Goal: Navigation & Orientation: Find specific page/section

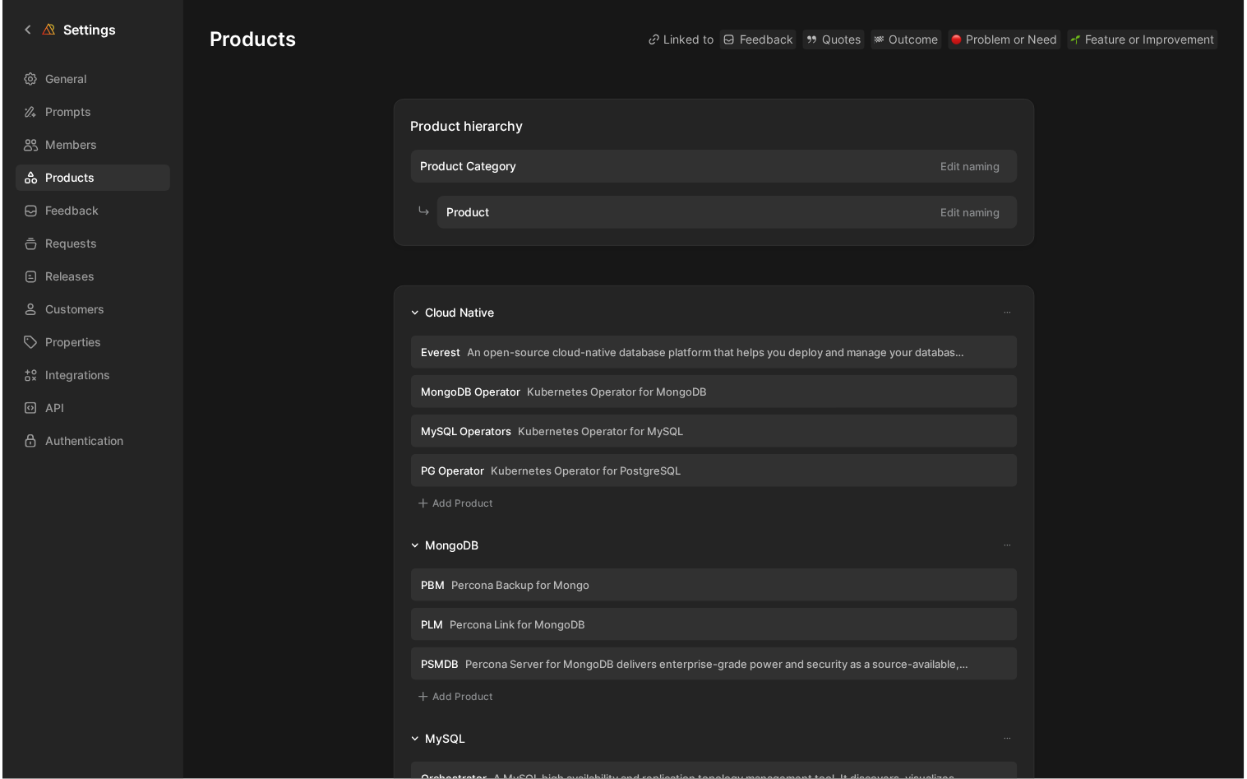
scroll to position [579, 0]
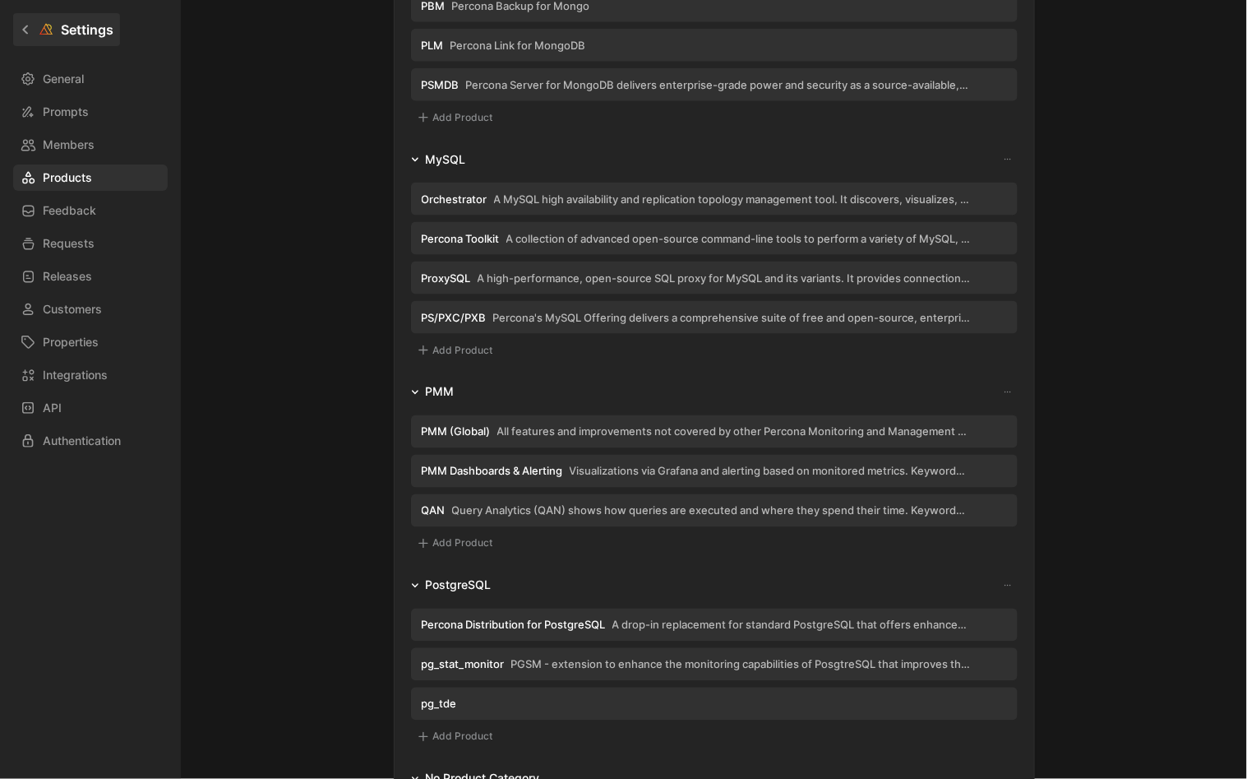
click at [28, 31] on icon at bounding box center [26, 30] width 12 height 12
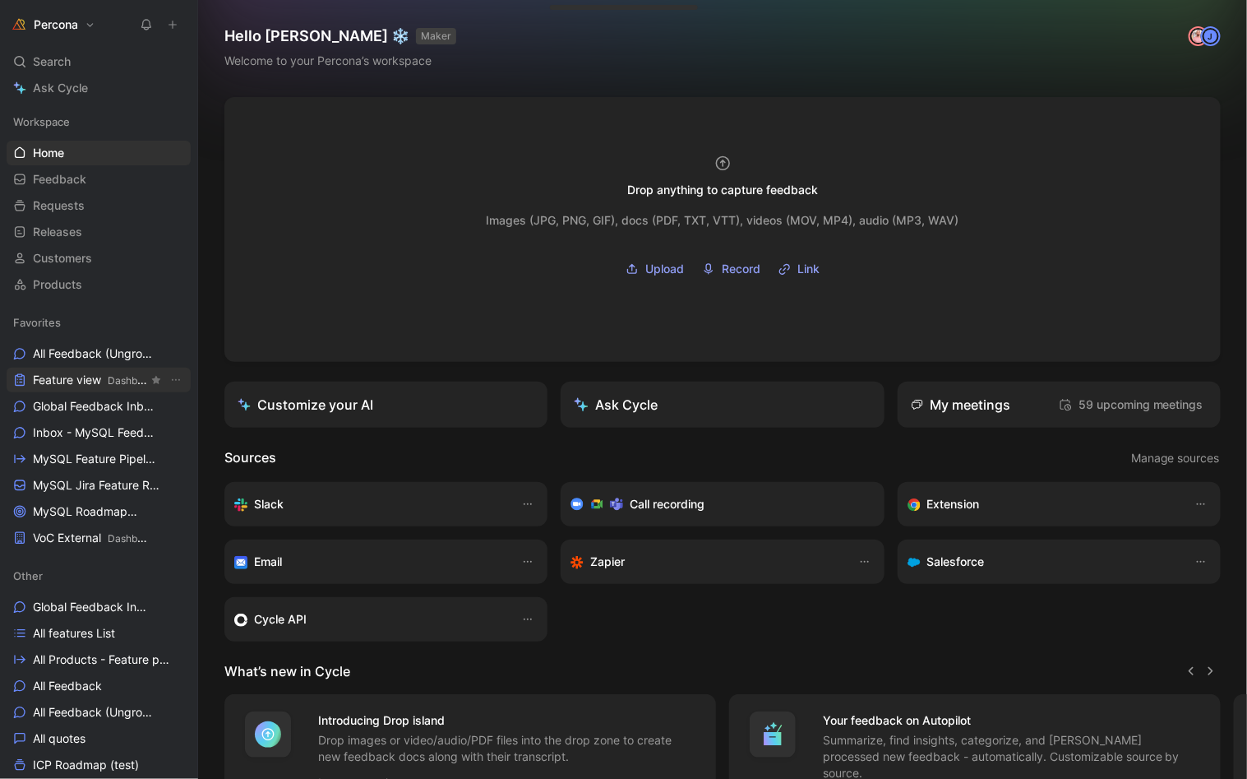
click at [79, 382] on span "Feature view Dashboards" at bounding box center [90, 380] width 115 height 17
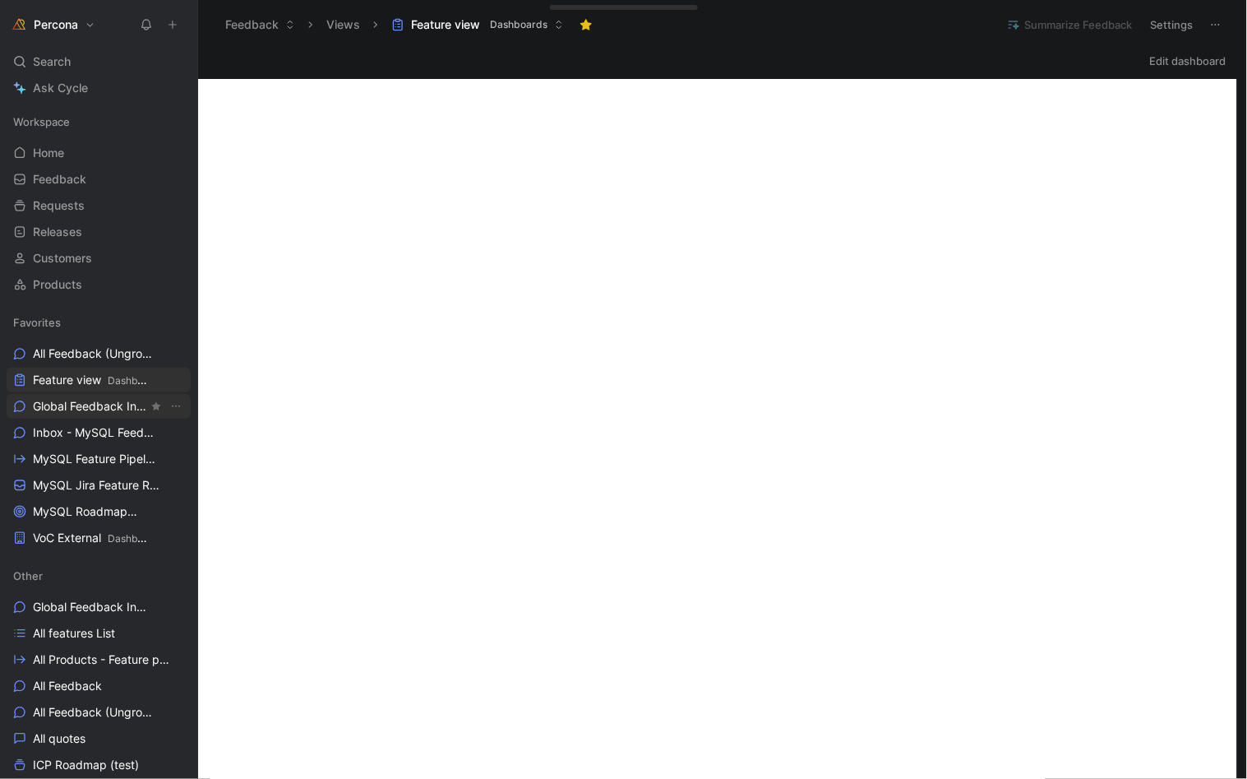
click at [84, 405] on span "Global Feedback Inbox Other" at bounding box center [90, 406] width 115 height 17
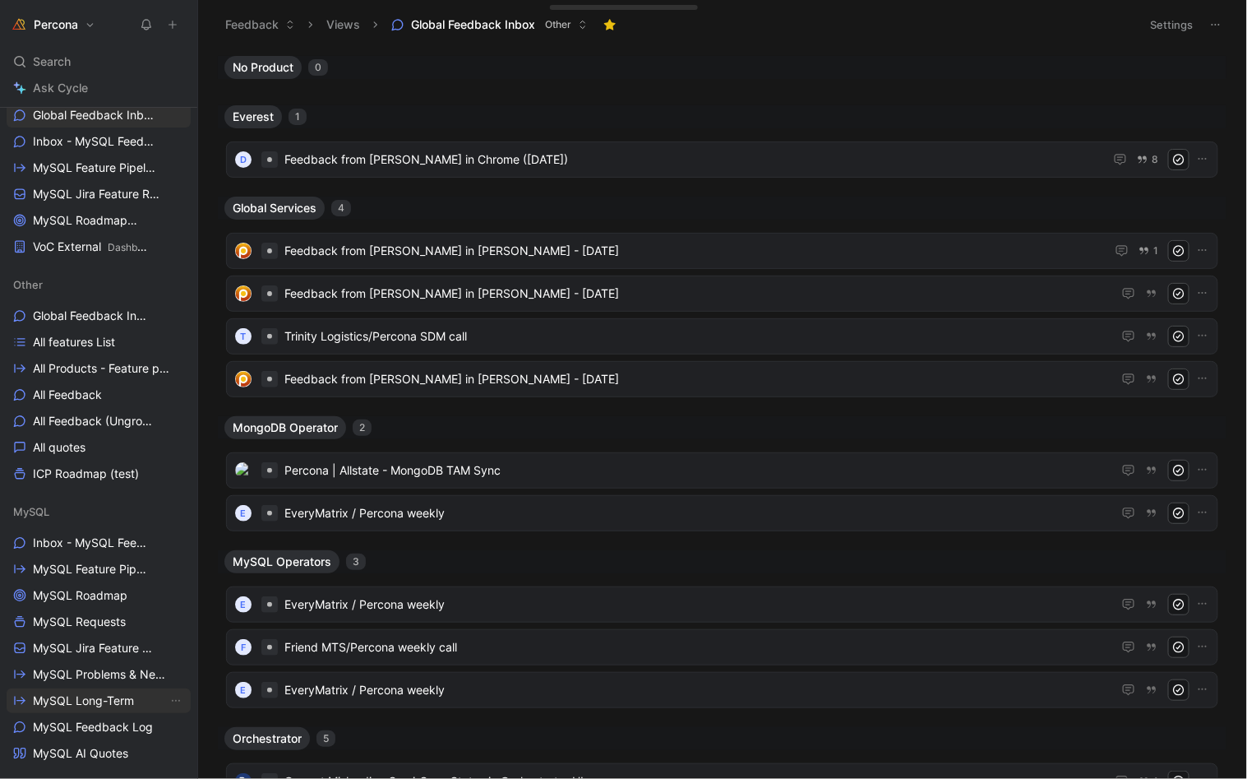
scroll to position [288, 0]
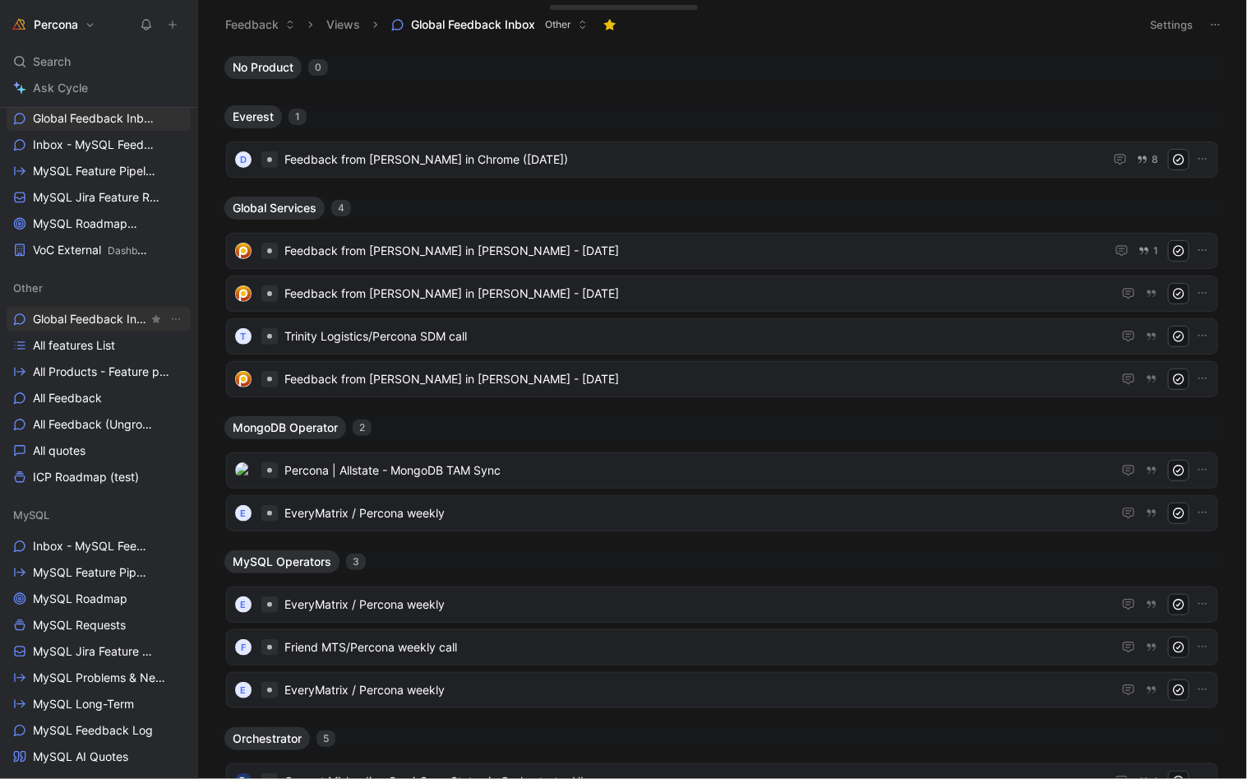
click at [98, 321] on span "Global Feedback Inbox" at bounding box center [90, 319] width 115 height 16
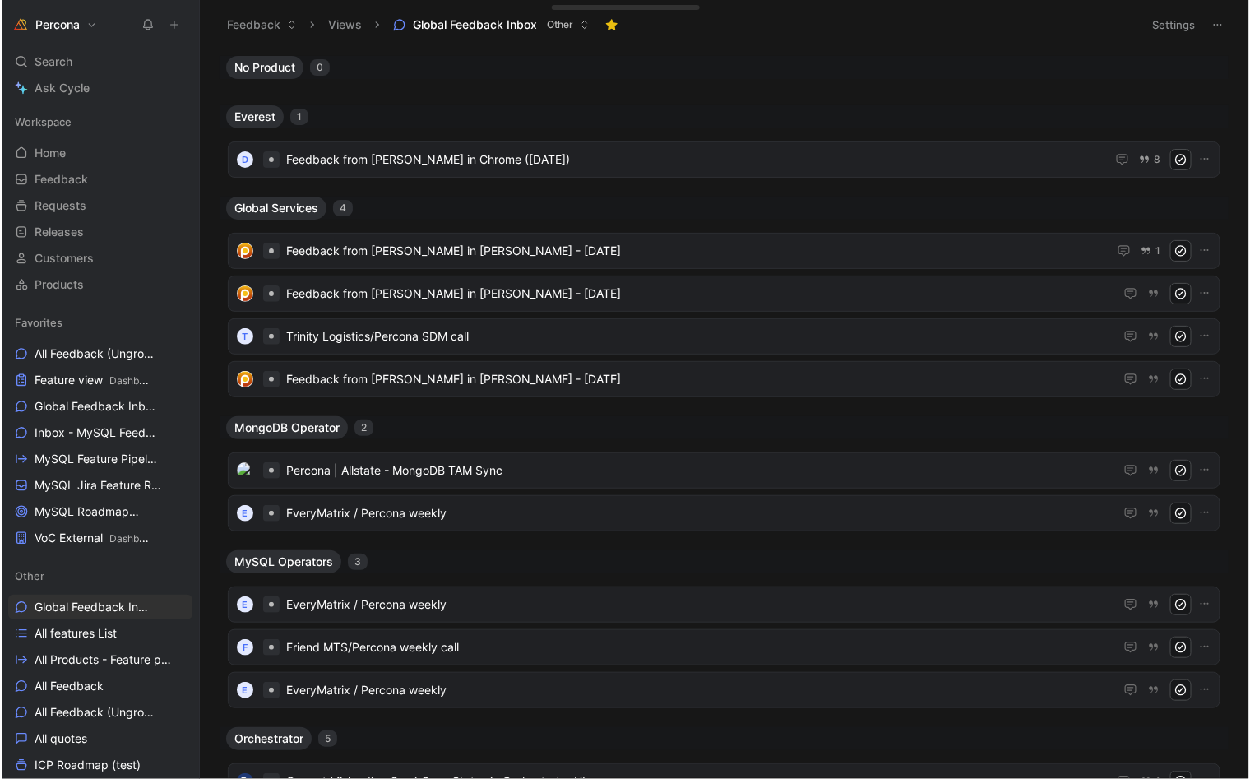
scroll to position [0, 0]
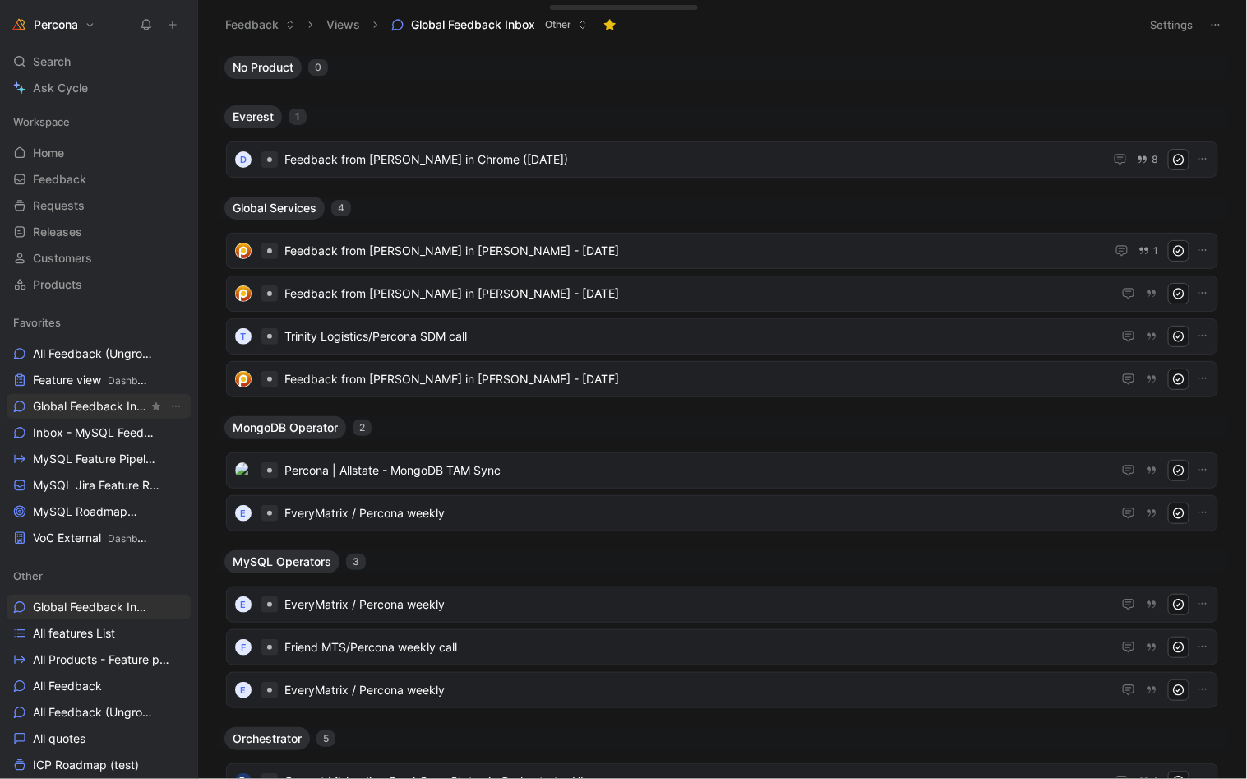
click at [96, 407] on span "Global Feedback Inbox Other" at bounding box center [90, 406] width 115 height 17
click at [95, 429] on span "Inbox - MySQL Feedback MySQL" at bounding box center [90, 432] width 115 height 17
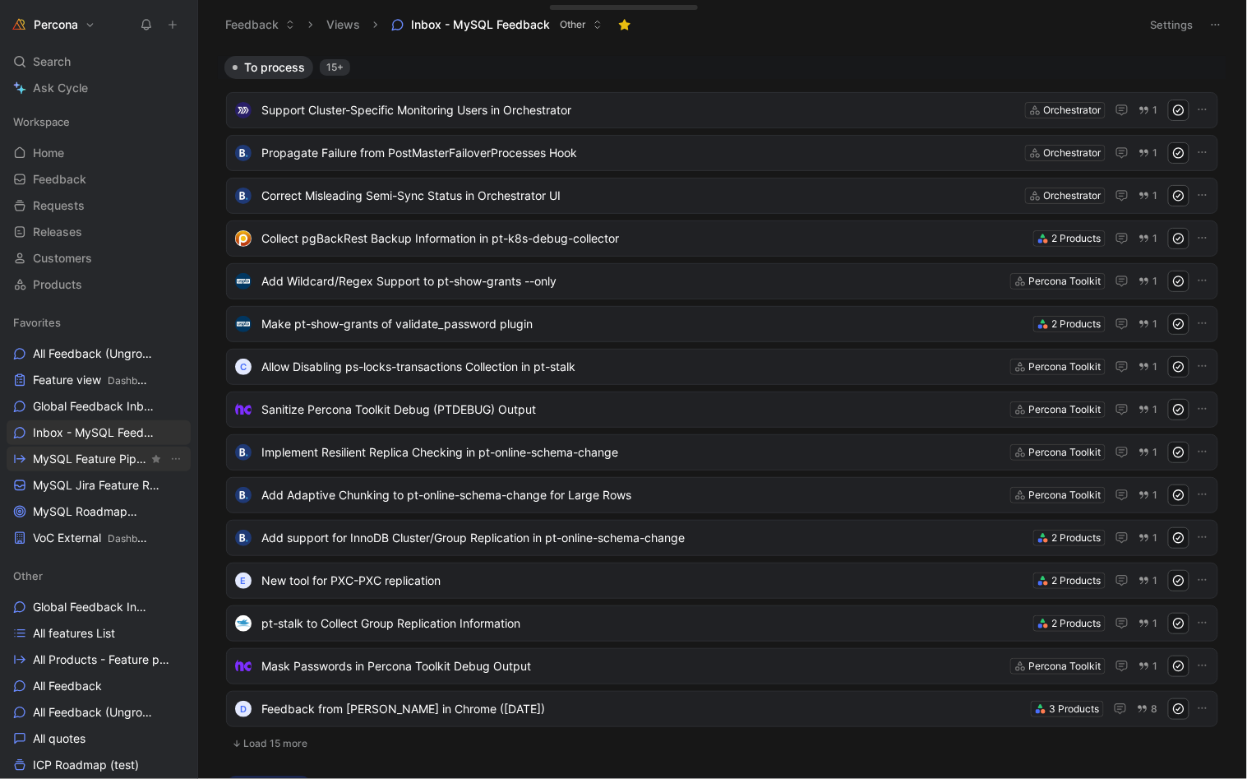
click at [95, 454] on span "MySQL Feature Pipeline MySQL" at bounding box center [90, 459] width 115 height 17
